Goal: Find specific page/section: Find specific page/section

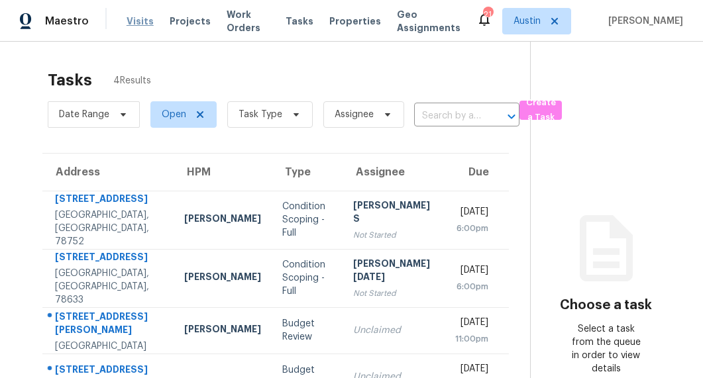
click at [142, 26] on span "Visits" at bounding box center [140, 21] width 27 height 13
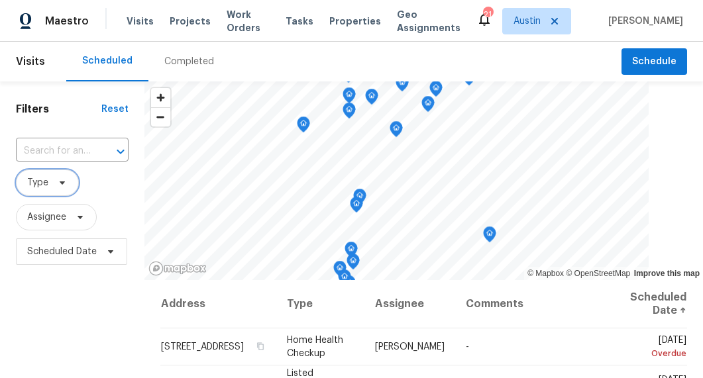
click at [41, 194] on span "Type" at bounding box center [47, 183] width 63 height 27
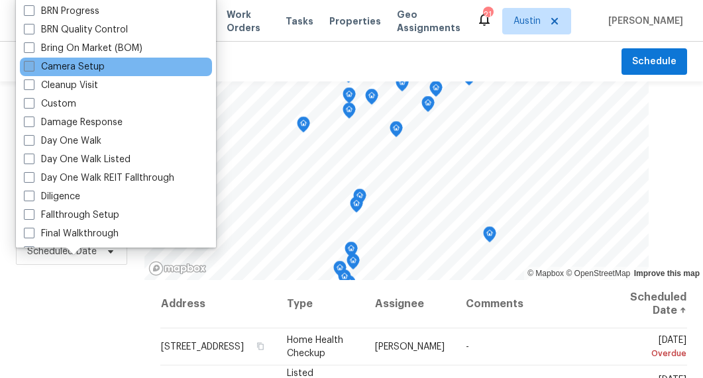
scroll to position [114, 0]
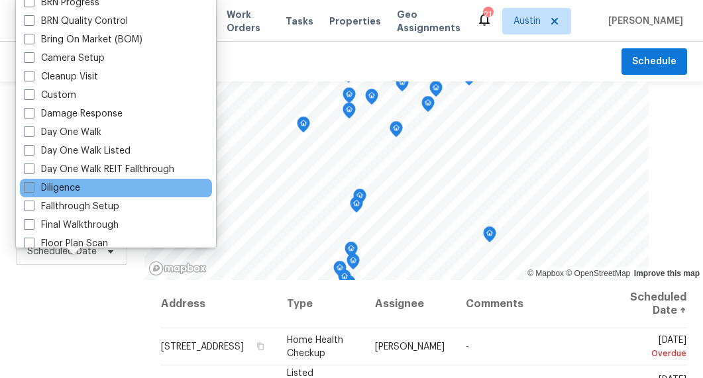
click at [29, 184] on span at bounding box center [29, 187] width 11 height 11
click at [29, 184] on input "Diligence" at bounding box center [28, 186] width 9 height 9
checkbox input "true"
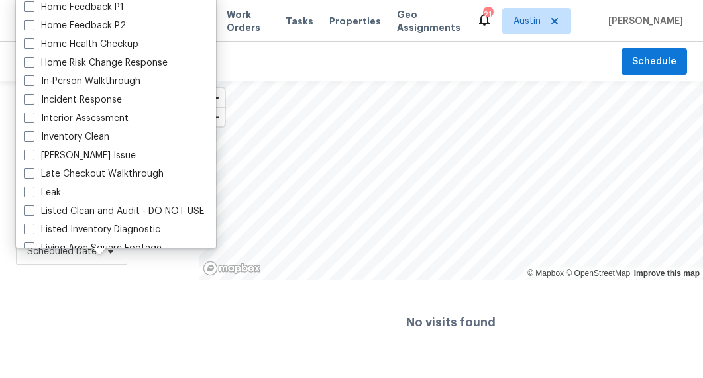
scroll to position [446, 0]
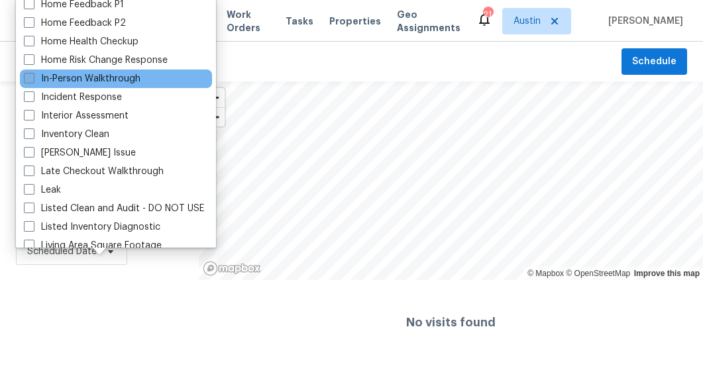
click at [31, 83] on span at bounding box center [29, 78] width 11 height 11
click at [31, 81] on input "In-Person Walkthrough" at bounding box center [28, 76] width 9 height 9
checkbox input "true"
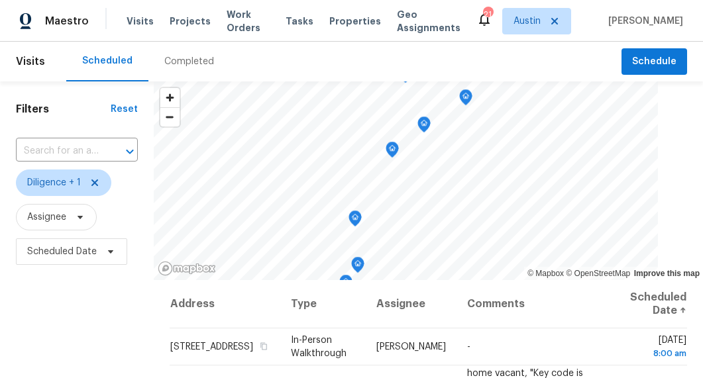
click at [70, 331] on div "Filters Reset ​ Diligence + 1 Assignee Scheduled Date" at bounding box center [77, 333] width 154 height 502
